Goal: Transaction & Acquisition: Subscribe to service/newsletter

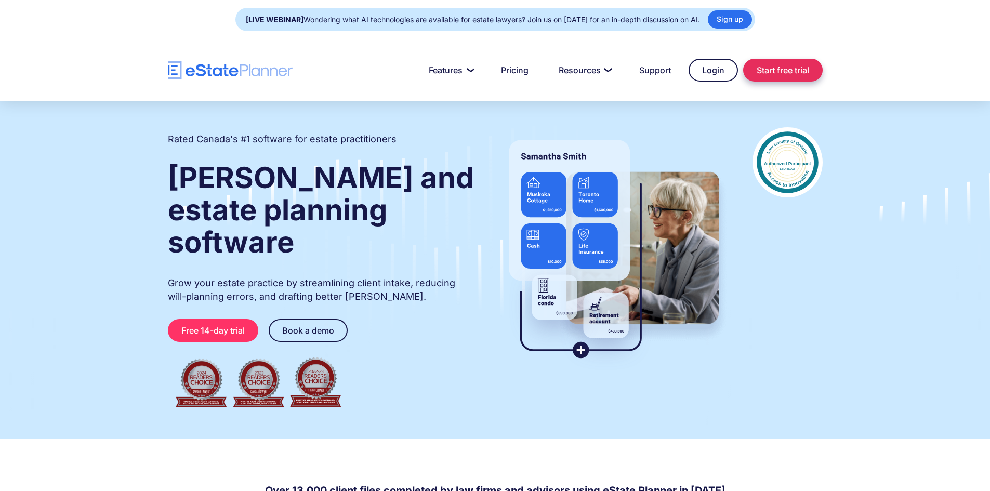
click at [788, 73] on link "Start free trial" at bounding box center [782, 70] width 79 height 23
click at [702, 62] on link "Login" at bounding box center [712, 70] width 49 height 23
